Goal: Information Seeking & Learning: Learn about a topic

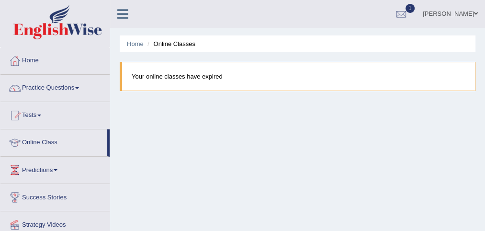
click at [56, 143] on link "Online Class" at bounding box center [53, 141] width 107 height 24
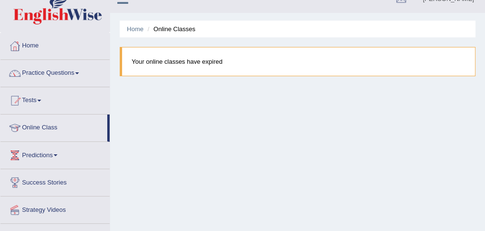
scroll to position [11, 0]
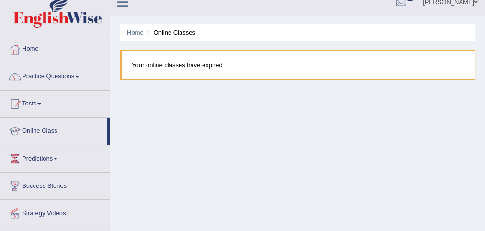
click at [35, 103] on link "Tests" at bounding box center [54, 102] width 109 height 24
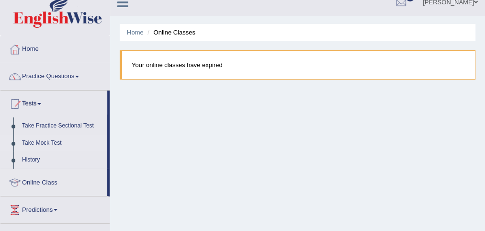
click at [43, 141] on link "Take Mock Test" at bounding box center [62, 142] width 89 height 17
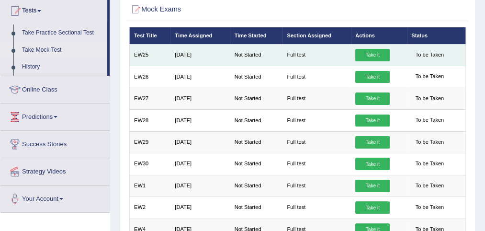
click at [374, 54] on link "Take it" at bounding box center [372, 55] width 34 height 12
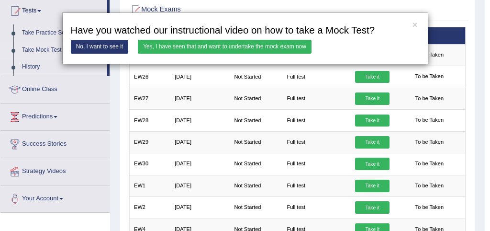
click at [267, 45] on link "Yes, I have seen that and want to undertake the mock exam now" at bounding box center [225, 47] width 174 height 14
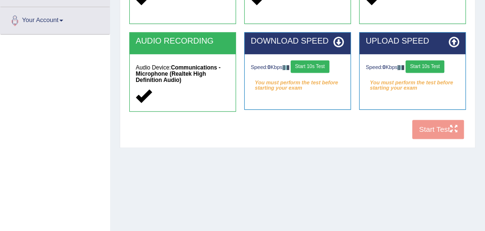
scroll to position [244, 0]
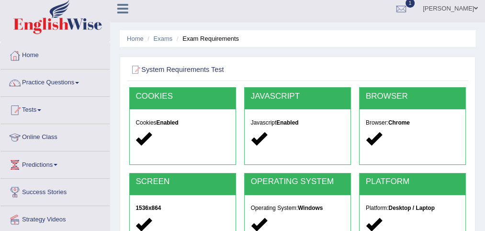
scroll to position [0, 0]
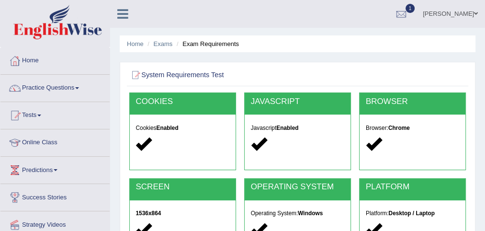
click at [65, 88] on link "Practice Questions" at bounding box center [54, 87] width 109 height 24
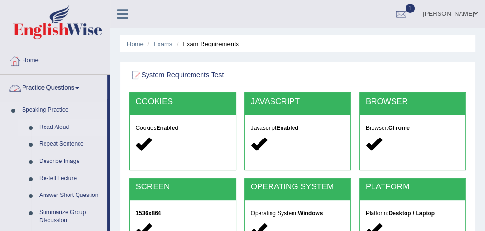
click at [64, 129] on link "Read Aloud" at bounding box center [71, 127] width 72 height 17
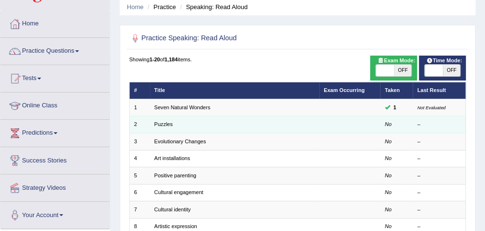
click at [390, 124] on em "No" at bounding box center [388, 124] width 7 height 6
click at [371, 123] on td at bounding box center [349, 124] width 61 height 17
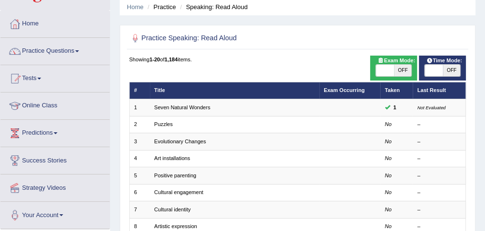
click at [402, 72] on span "OFF" at bounding box center [403, 70] width 18 height 11
checkbox input "true"
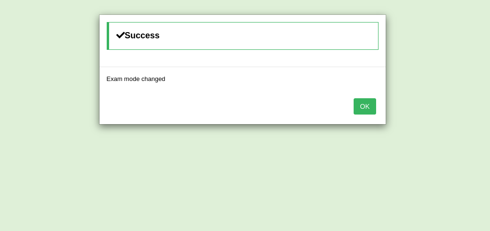
click at [369, 104] on button "OK" at bounding box center [365, 106] width 22 height 16
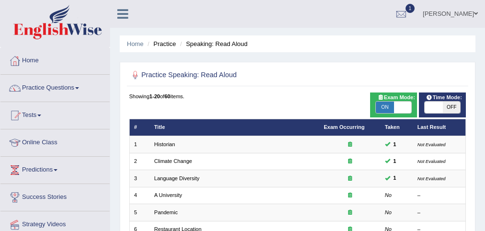
scroll to position [37, 0]
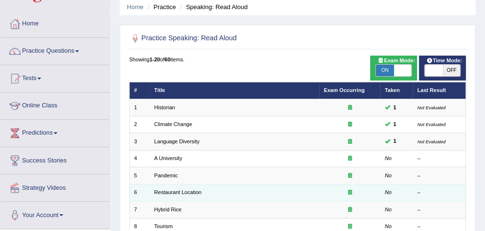
click at [312, 184] on td "Restaurant Location" at bounding box center [234, 192] width 169 height 17
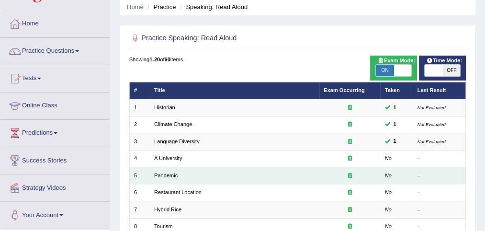
click at [316, 177] on td "Pandemic" at bounding box center [234, 175] width 169 height 17
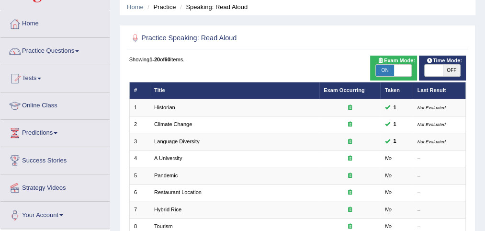
click at [450, 72] on span "OFF" at bounding box center [452, 70] width 18 height 11
checkbox input "true"
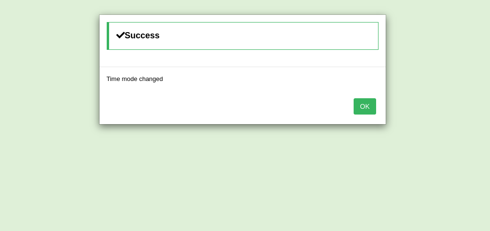
click at [371, 112] on button "OK" at bounding box center [365, 106] width 22 height 16
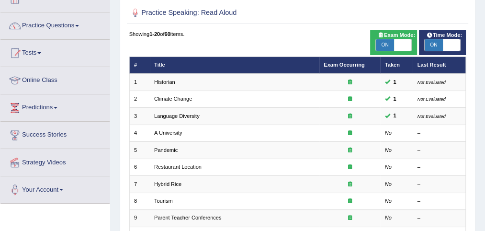
scroll to position [65, 0]
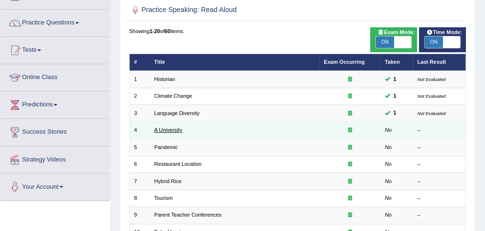
click at [173, 129] on link "A University" at bounding box center [168, 130] width 28 height 6
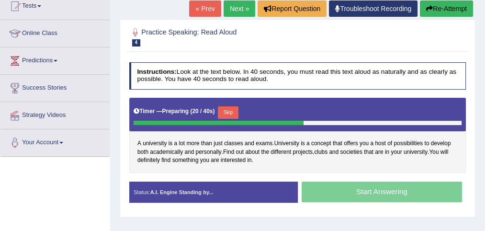
scroll to position [132, 0]
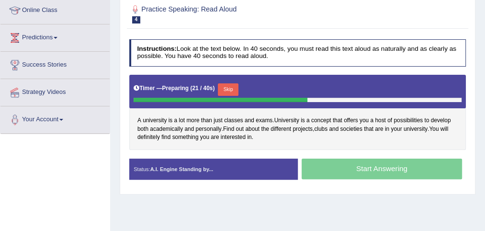
click at [228, 89] on button "Skip" at bounding box center [228, 89] width 21 height 12
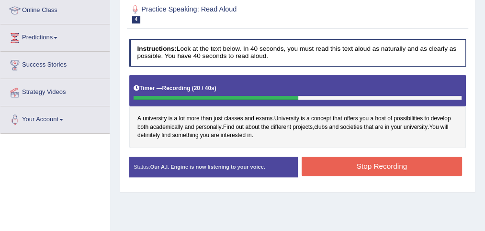
click at [369, 161] on button "Stop Recording" at bounding box center [382, 165] width 160 height 19
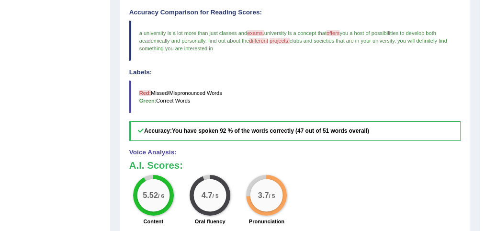
scroll to position [283, 0]
click at [318, 189] on div "5.52 / 6 Content 4.7 / 5 Oral fluency 3.7 / 5 Pronunciation" at bounding box center [295, 201] width 340 height 53
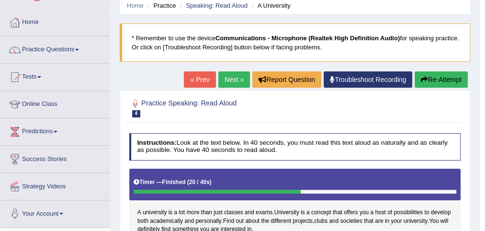
scroll to position [36, 0]
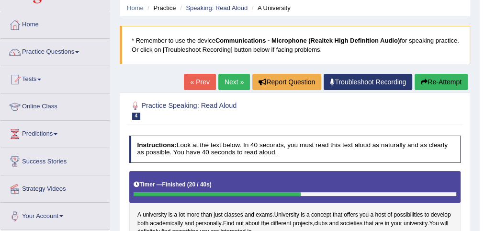
click at [237, 83] on link "Next »" at bounding box center [234, 82] width 32 height 16
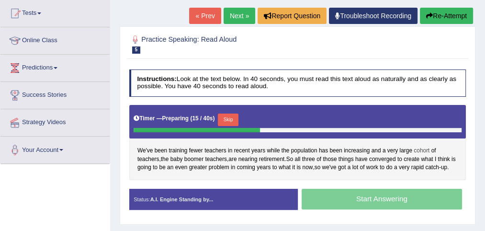
click at [423, 149] on span "cohort" at bounding box center [422, 150] width 16 height 9
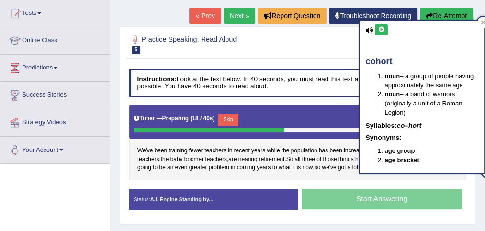
click at [373, 30] on div "cohort noun – a group of people having approximately the same age noun – a band…" at bounding box center [421, 97] width 124 height 152
click at [473, 198] on div "Practice Speaking: Read Aloud 5 Teacher Training Instructions: Look at the text…" at bounding box center [298, 125] width 356 height 198
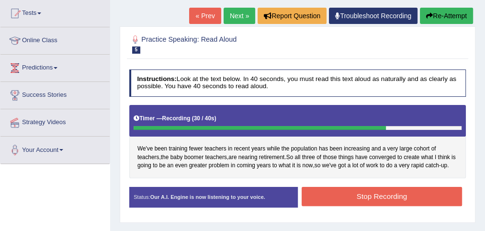
click at [380, 196] on button "Stop Recording" at bounding box center [382, 196] width 160 height 19
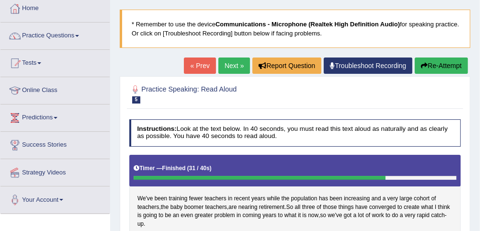
scroll to position [51, 0]
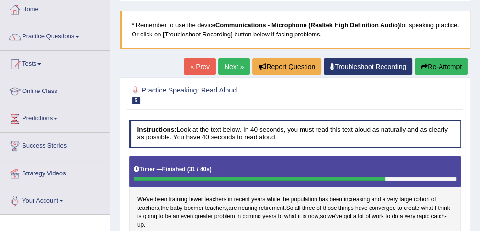
click at [438, 69] on button "Re-Attempt" at bounding box center [440, 66] width 53 height 16
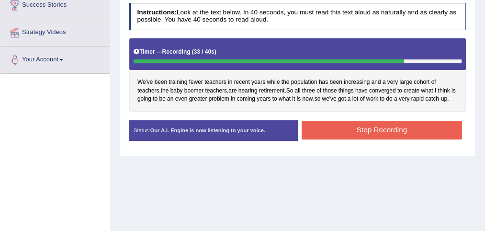
click at [387, 129] on button "Stop Recording" at bounding box center [382, 130] width 160 height 19
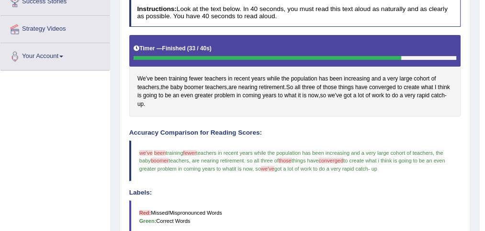
scroll to position [245, 0]
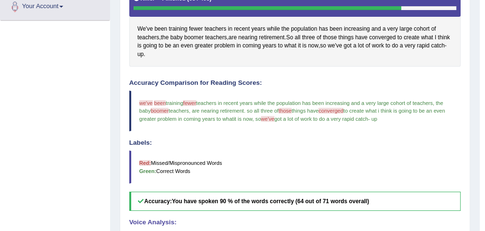
click at [380, 163] on blockquote "Red: Missed/Mispronounced Words Green: Correct Words" at bounding box center [295, 166] width 332 height 33
click at [378, 167] on blockquote "Red: Missed/Mispronounced Words Green: Correct Words" at bounding box center [295, 166] width 332 height 33
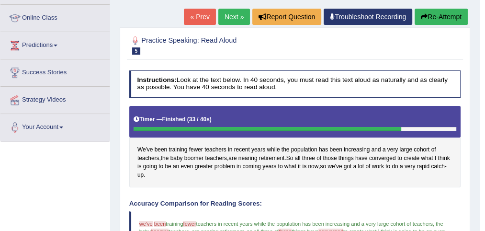
scroll to position [123, 0]
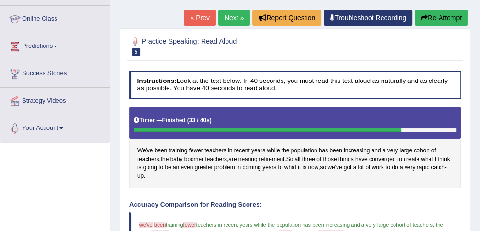
click at [235, 13] on link "Next »" at bounding box center [234, 18] width 32 height 16
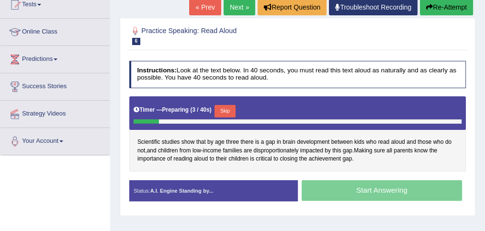
click at [228, 109] on button "Skip" at bounding box center [224, 111] width 21 height 12
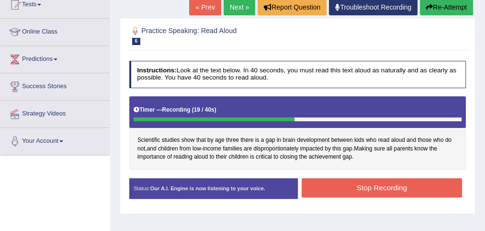
click at [358, 186] on button "Stop Recording" at bounding box center [382, 187] width 160 height 19
